Goal: Entertainment & Leisure: Consume media (video, audio)

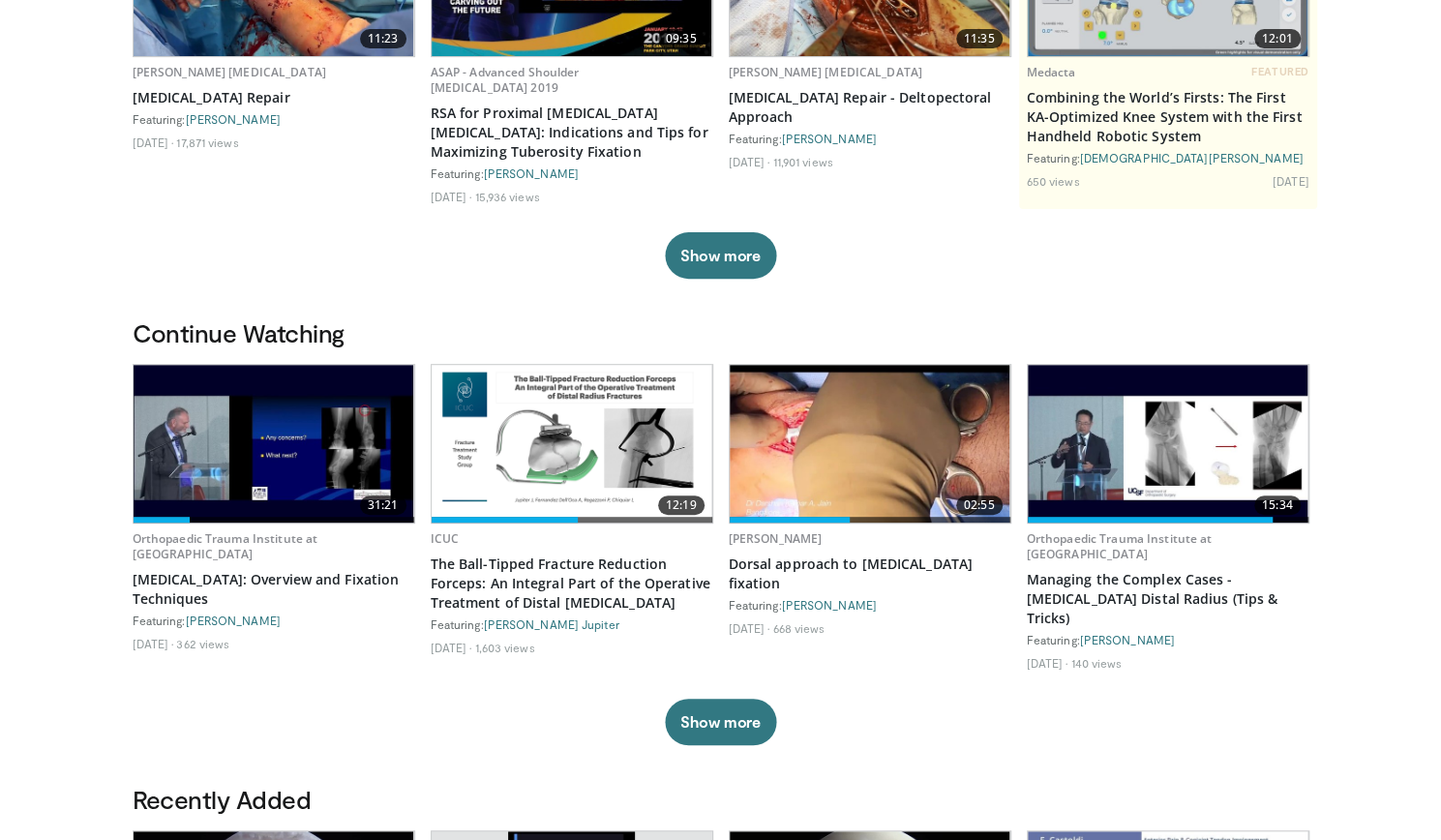
scroll to position [292, 0]
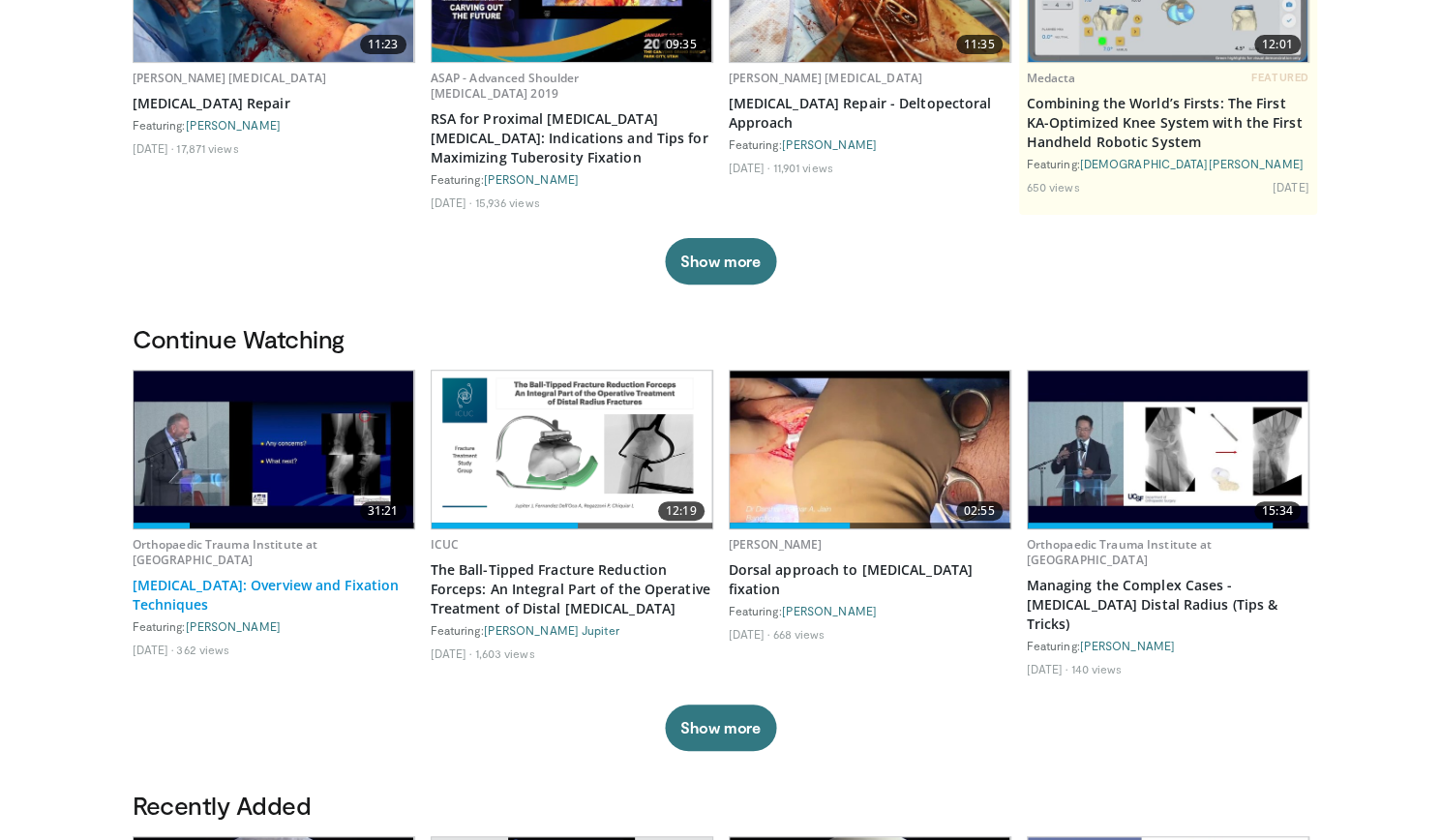
click at [238, 577] on link "Distal Femur Fractures: Overview and Fixation Techniques" at bounding box center [274, 594] width 283 height 38
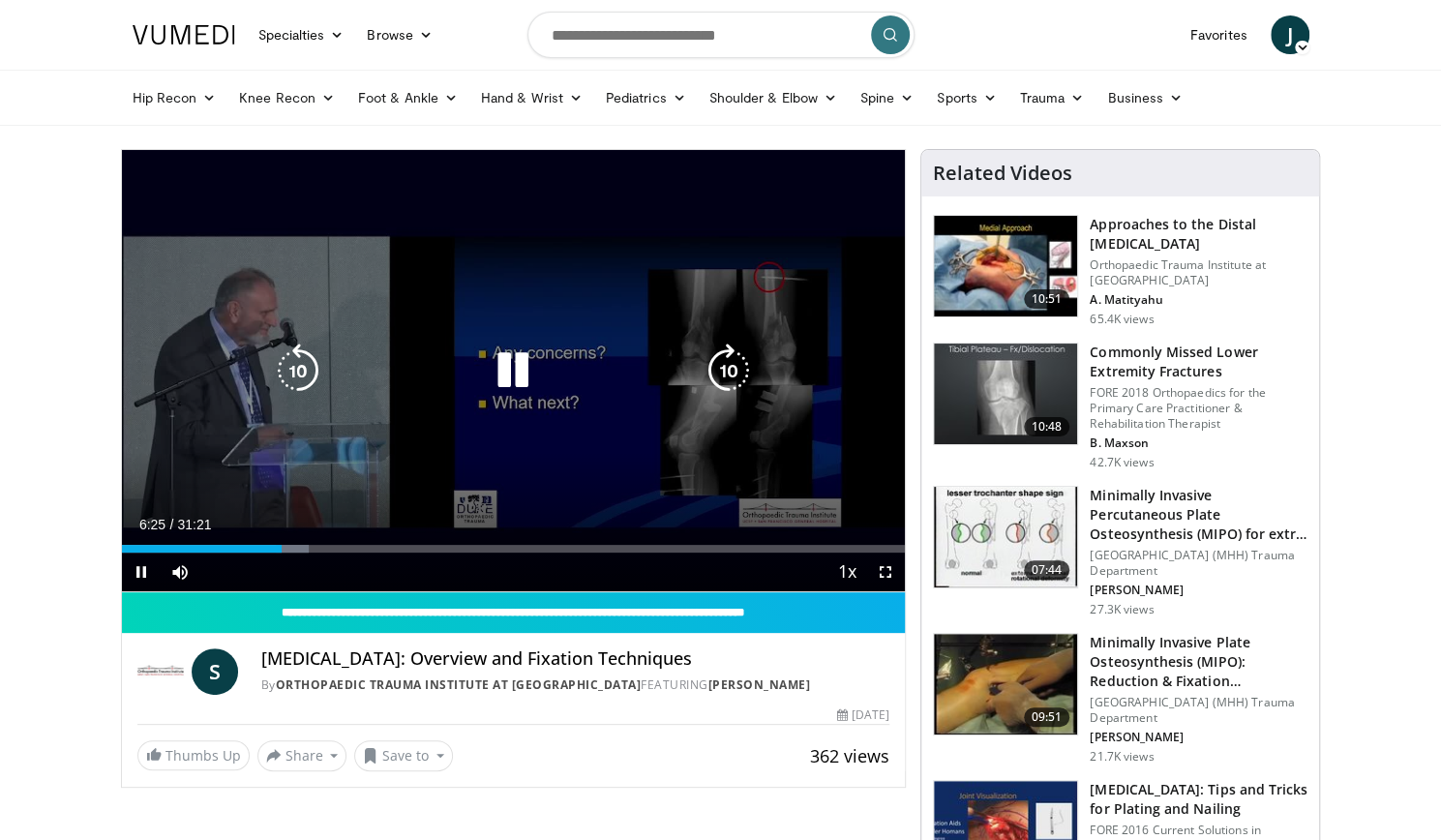
click at [514, 379] on icon "Video Player" at bounding box center [512, 370] width 54 height 54
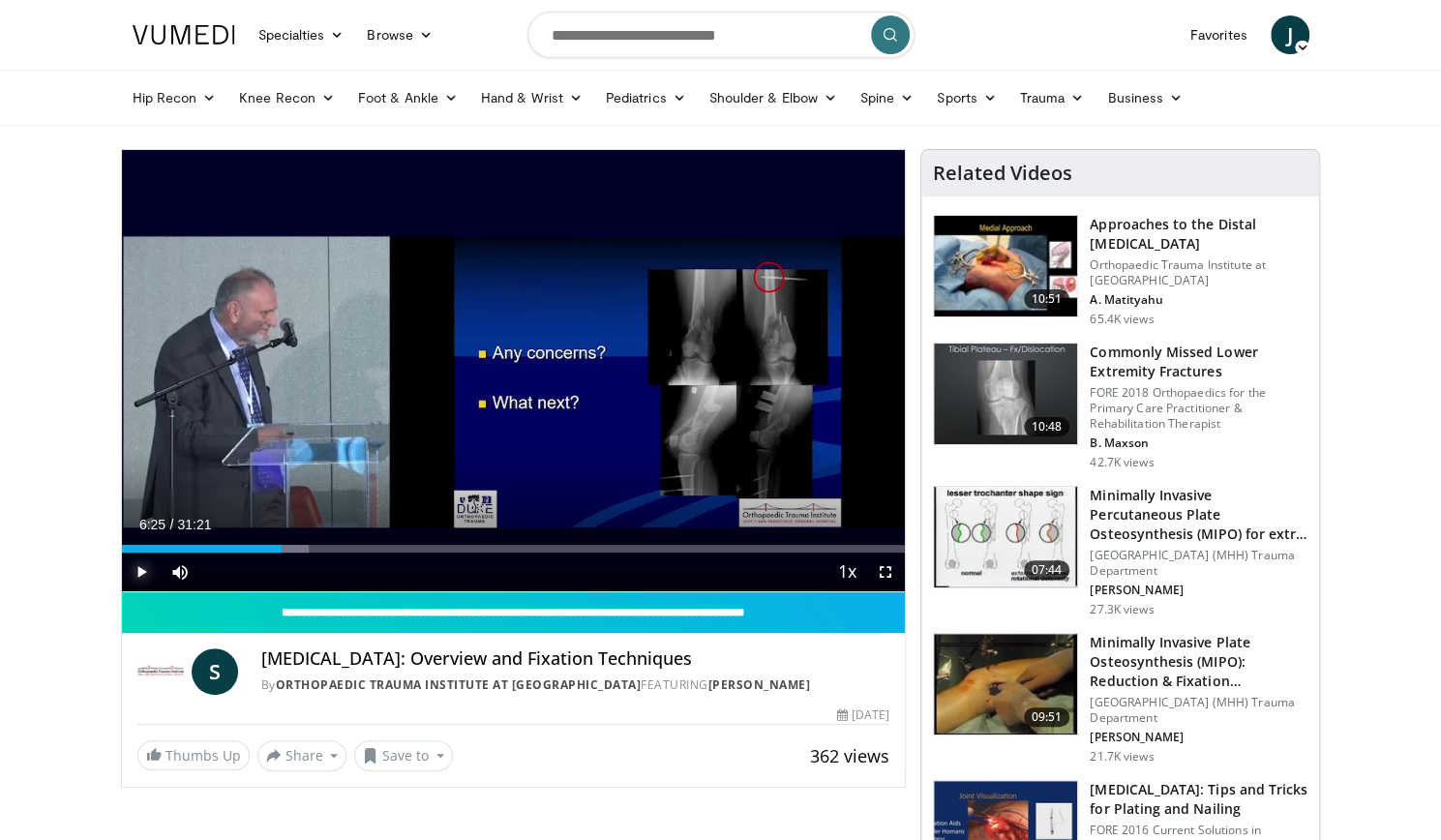
click at [147, 567] on span "Video Player" at bounding box center [141, 571] width 38 height 38
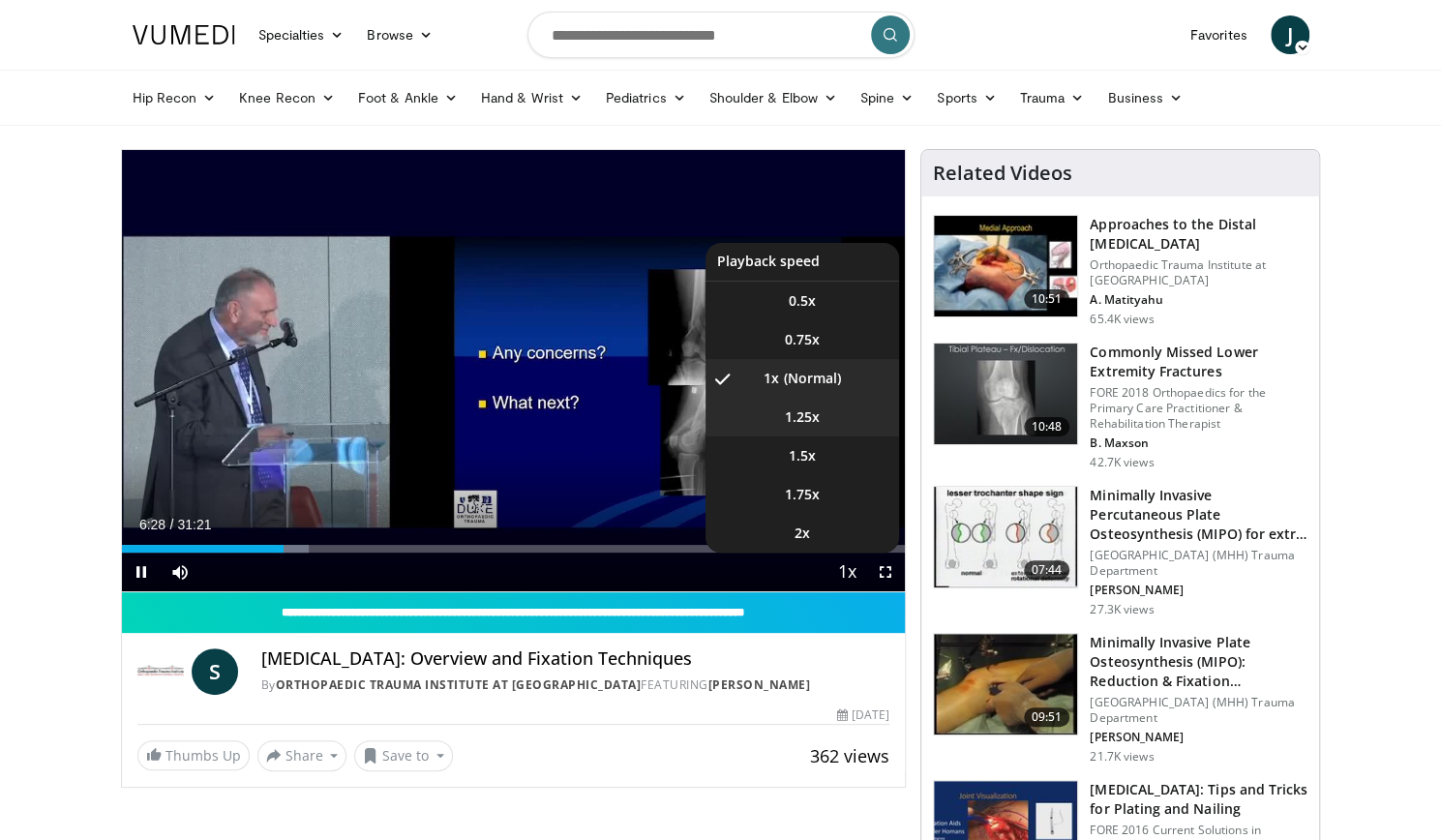
click at [812, 417] on span "1.25x" at bounding box center [802, 418] width 34 height 20
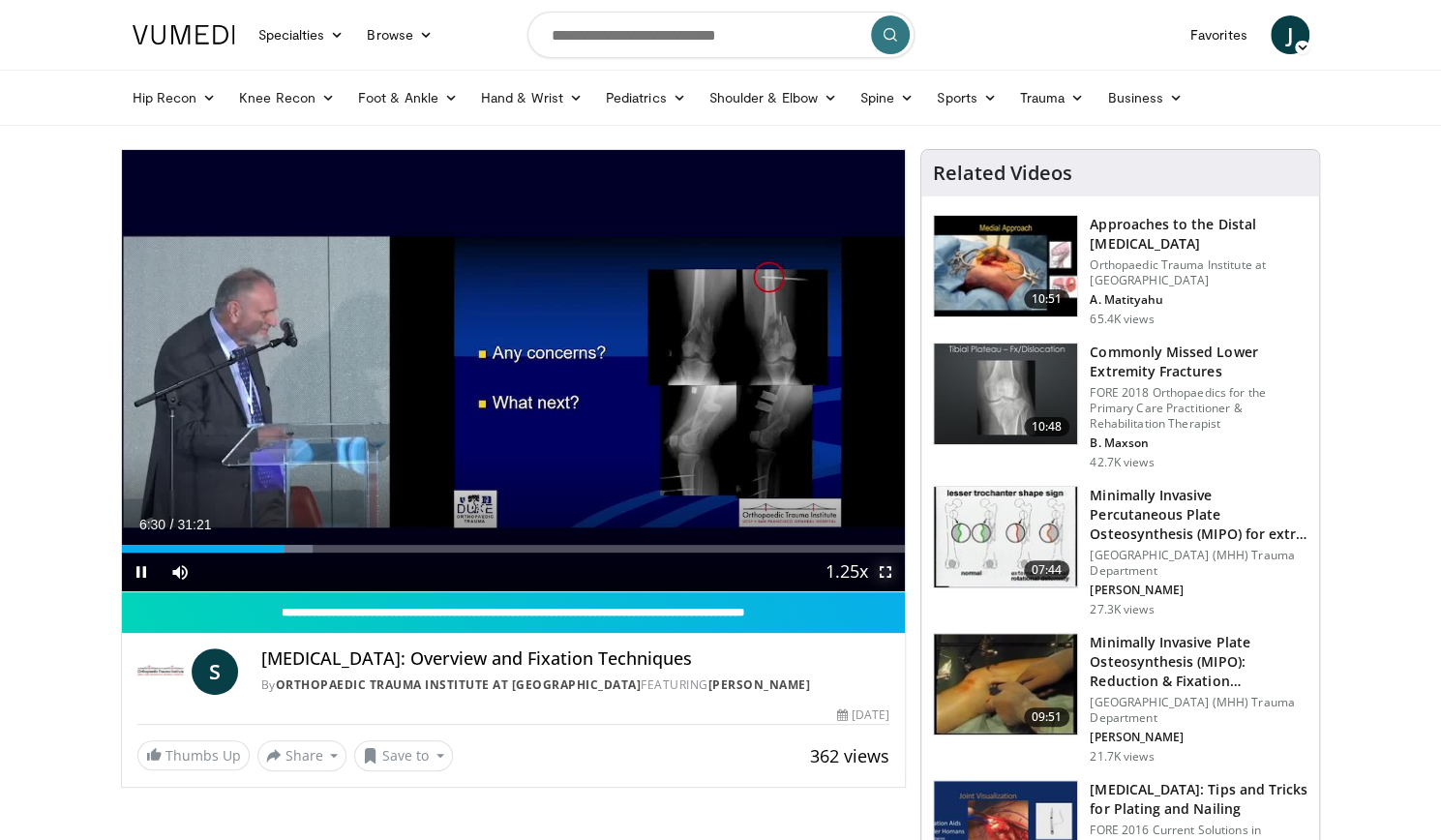
click at [889, 570] on span "Video Player" at bounding box center [885, 571] width 38 height 38
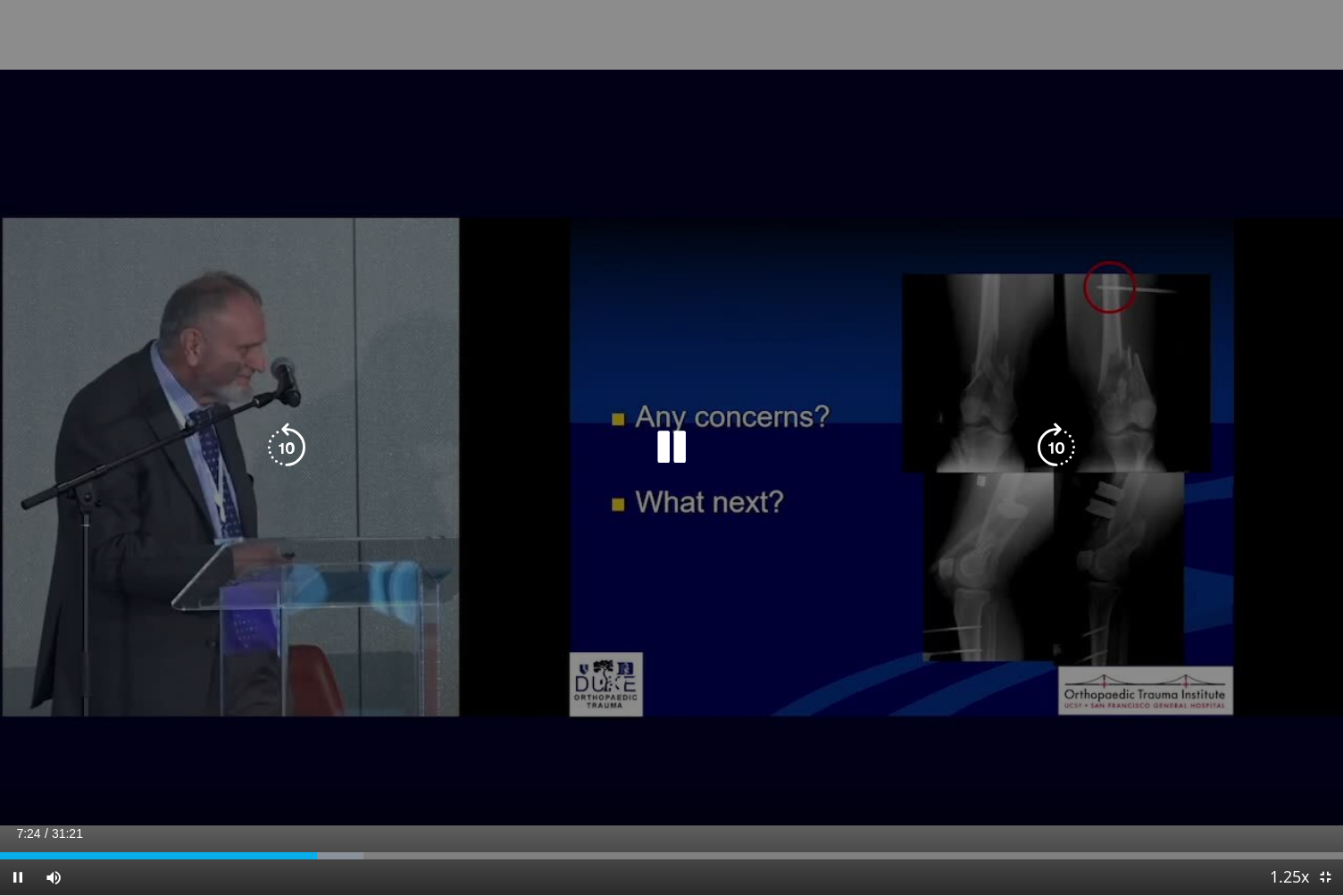
click at [591, 298] on div "10 seconds Tap to unmute" at bounding box center [671, 447] width 1343 height 895
click at [676, 436] on icon "Video Player" at bounding box center [671, 447] width 50 height 50
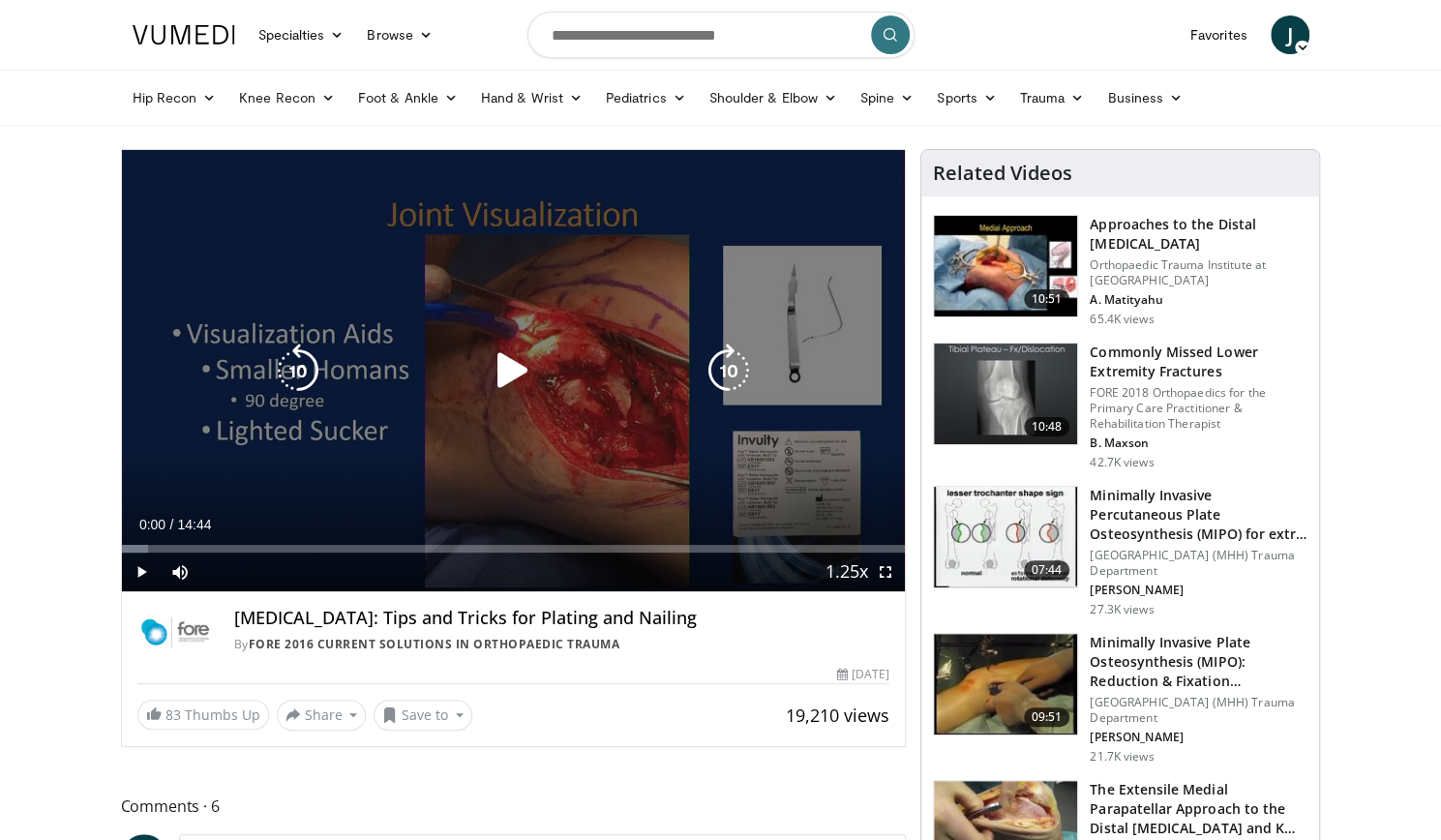
click at [509, 367] on icon "Video Player" at bounding box center [512, 370] width 54 height 54
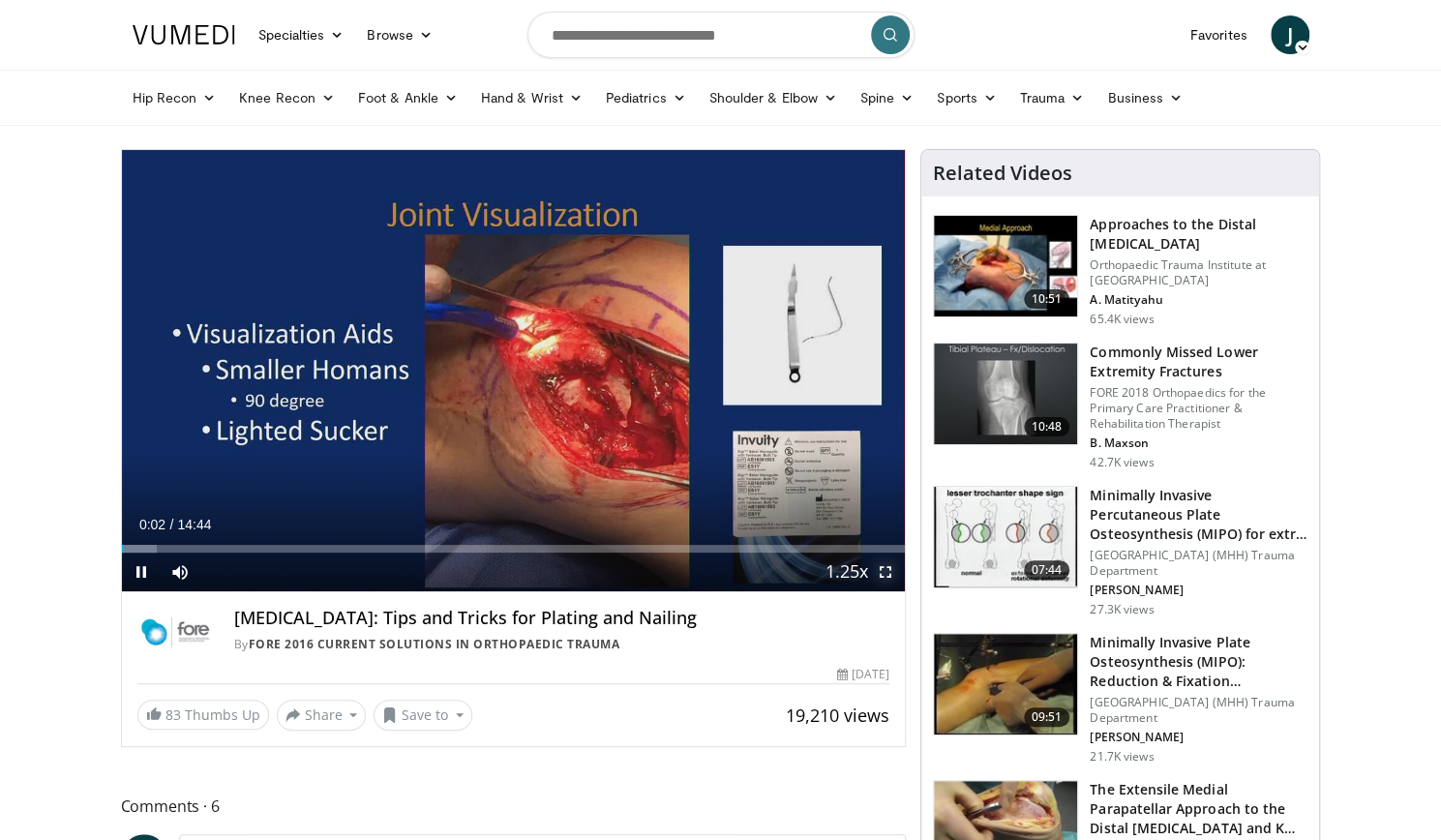
click at [883, 566] on span "Video Player" at bounding box center [885, 571] width 38 height 38
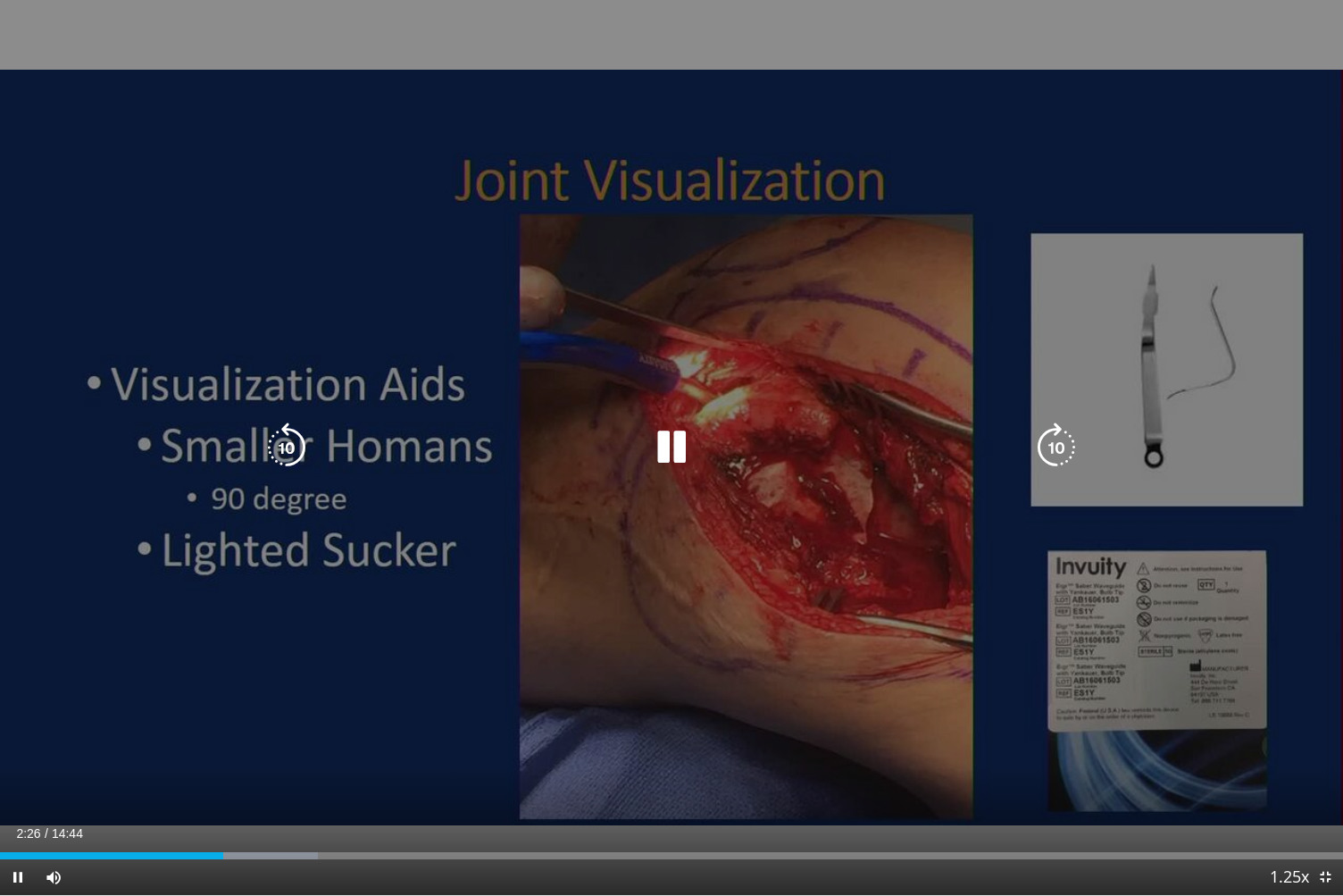
click at [671, 434] on icon "Video Player" at bounding box center [671, 447] width 50 height 50
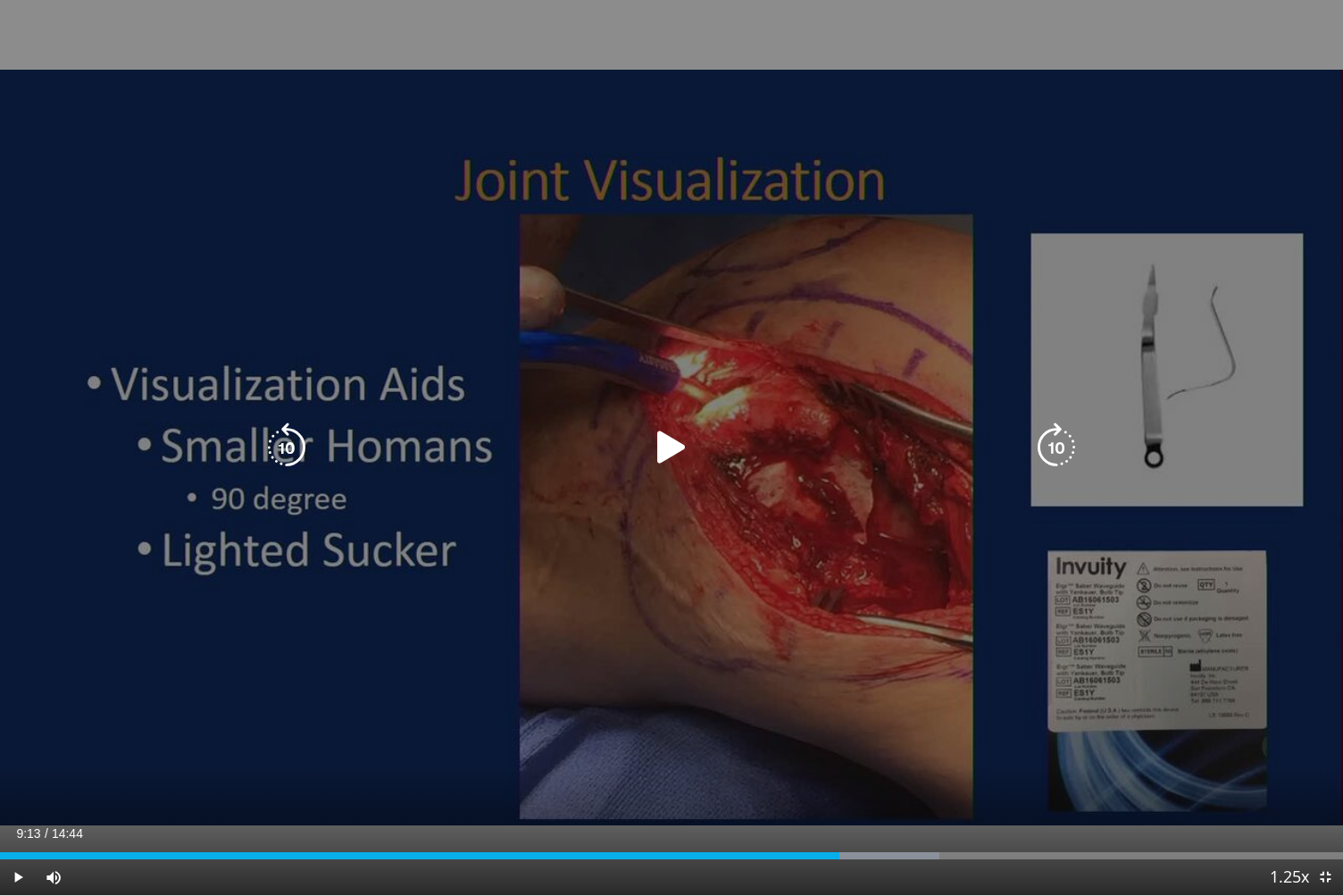
click at [657, 448] on icon "Video Player" at bounding box center [671, 447] width 50 height 50
click at [1061, 450] on icon "Video Player" at bounding box center [1056, 447] width 50 height 50
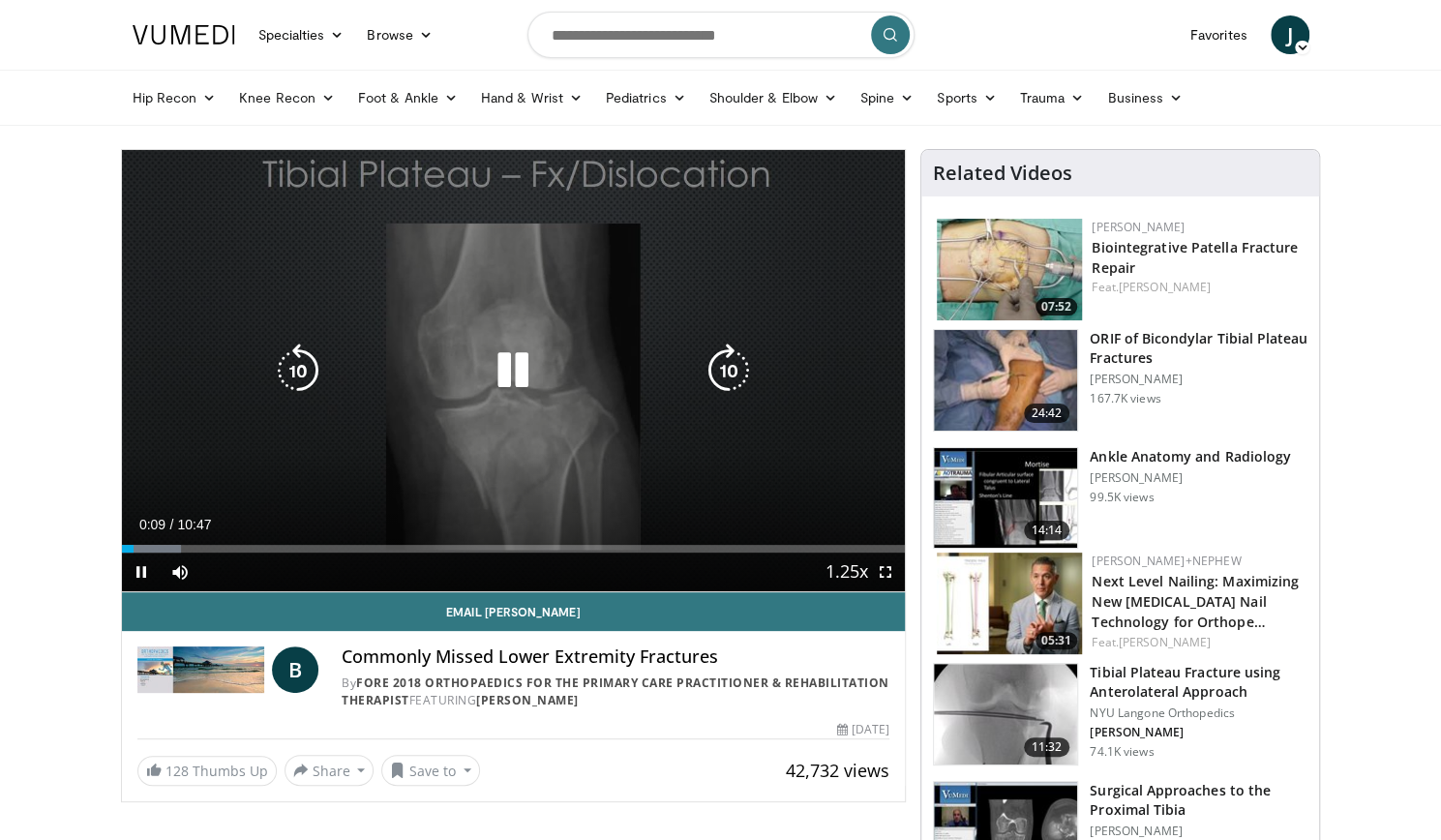
click at [510, 370] on icon "Video Player" at bounding box center [512, 370] width 54 height 54
